Goal: Check status: Check status

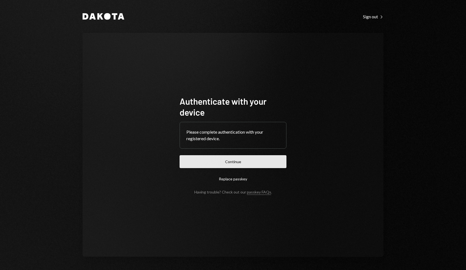
click at [225, 161] on button "Continue" at bounding box center [233, 161] width 107 height 13
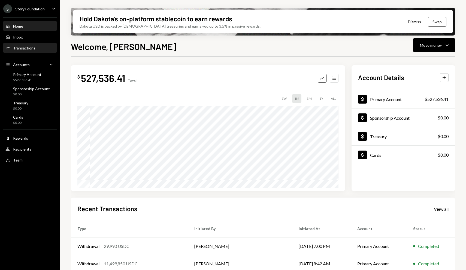
click at [33, 48] on div "Transactions" at bounding box center [24, 48] width 22 height 5
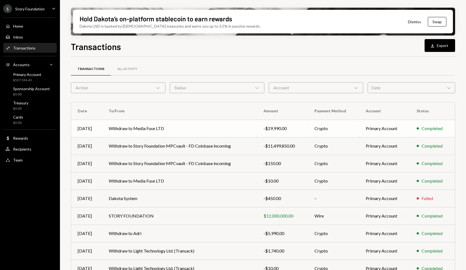
click at [139, 120] on td "Withdraw to Media Fuse LTD" at bounding box center [179, 127] width 155 height 17
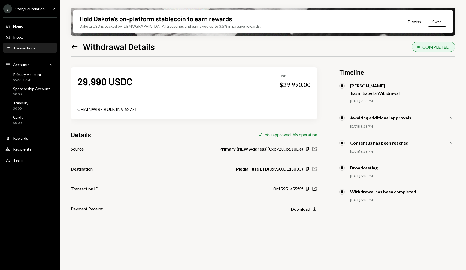
click at [314, 167] on icon "New Window" at bounding box center [314, 168] width 5 height 5
click at [308, 190] on icon "Copy" at bounding box center [308, 188] width 4 height 4
